Goal: Transaction & Acquisition: Subscribe to service/newsletter

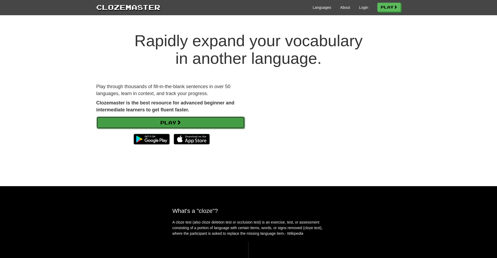
click at [142, 118] on link "Play" at bounding box center [171, 123] width 148 height 12
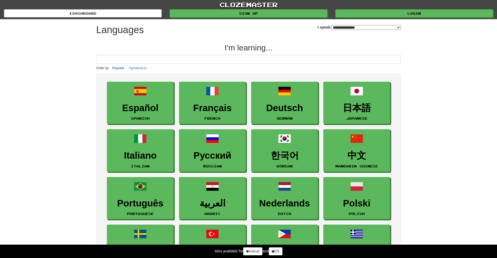
select select "*******"
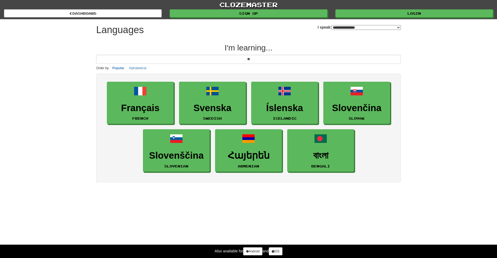
type input "***"
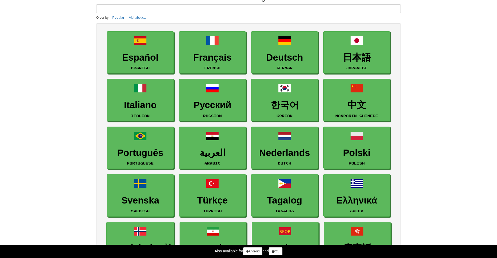
scroll to position [107, 0]
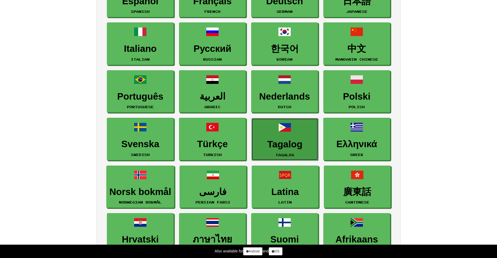
click at [281, 135] on link "Tagalog Tagalog" at bounding box center [285, 139] width 67 height 43
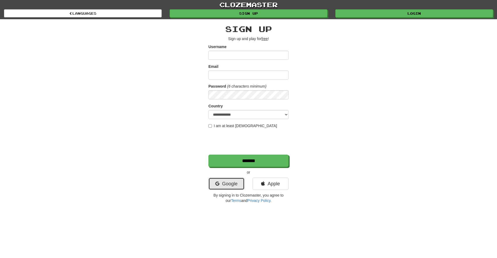
click at [242, 186] on link "Google" at bounding box center [227, 184] width 36 height 12
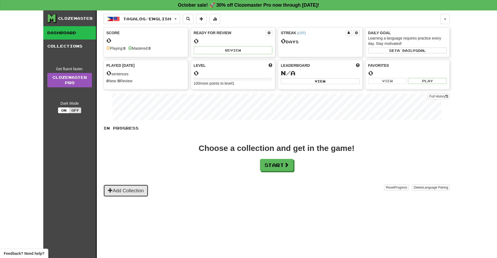
click at [140, 190] on button "Add Collection" at bounding box center [126, 191] width 45 height 12
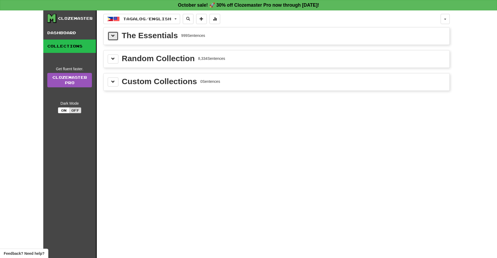
click at [112, 35] on span at bounding box center [113, 36] width 4 height 4
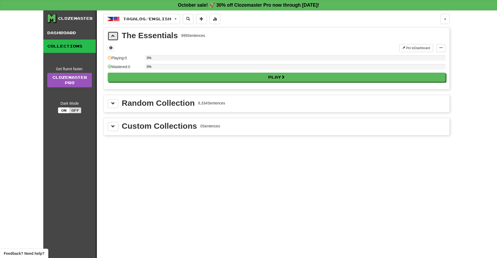
click at [112, 35] on span at bounding box center [113, 36] width 4 height 4
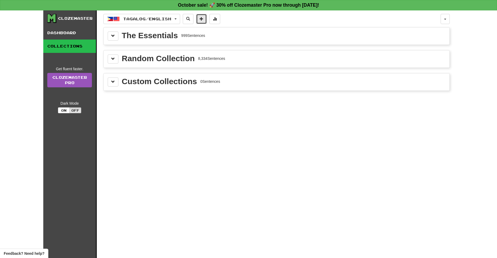
click at [207, 20] on button at bounding box center [201, 19] width 11 height 10
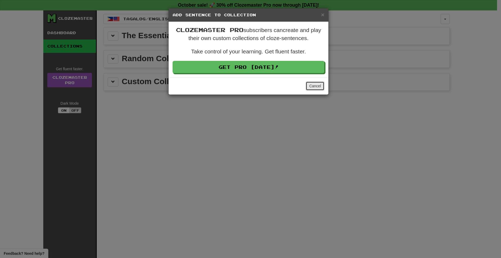
click at [316, 85] on button "Cancel" at bounding box center [315, 86] width 19 height 9
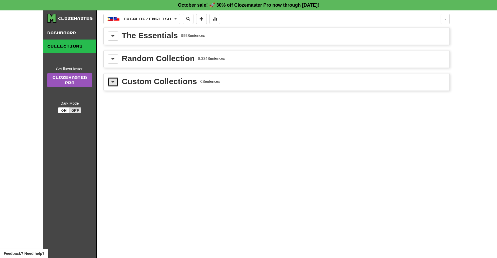
click at [116, 79] on button at bounding box center [113, 82] width 11 height 9
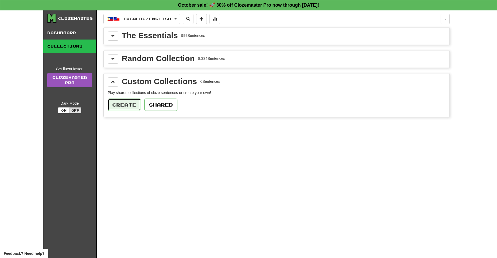
click at [126, 109] on button "Create" at bounding box center [124, 105] width 33 height 12
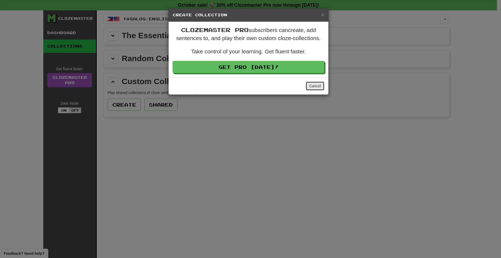
click at [312, 86] on button "Cancel" at bounding box center [315, 86] width 19 height 9
